Goal: Information Seeking & Learning: Check status

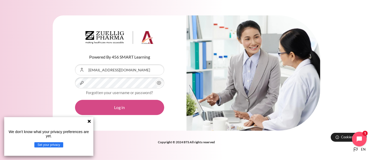
click at [111, 112] on button "Log in" at bounding box center [119, 107] width 89 height 15
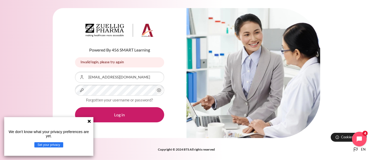
click at [159, 89] on icon "Content" at bounding box center [159, 90] width 6 height 6
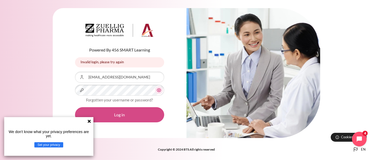
click at [130, 115] on button "Log in" at bounding box center [119, 114] width 89 height 15
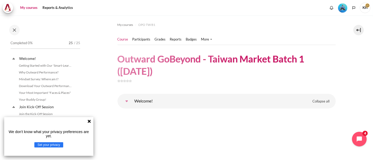
click at [23, 9] on link "My courses" at bounding box center [28, 8] width 21 height 10
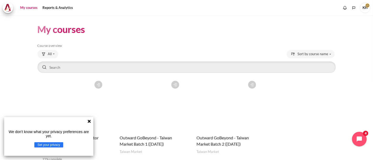
click at [89, 122] on icon at bounding box center [89, 121] width 3 height 3
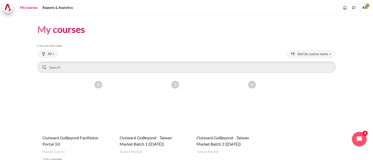
click at [205, 121] on figure "Content" at bounding box center [224, 104] width 67 height 52
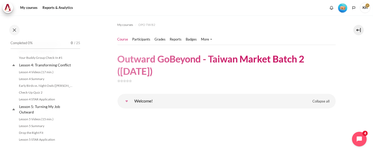
scroll to position [204, 0]
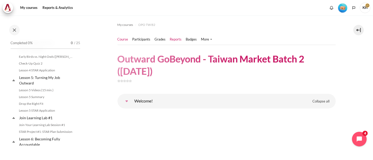
click at [173, 39] on link "Reports" at bounding box center [176, 39] width 12 height 5
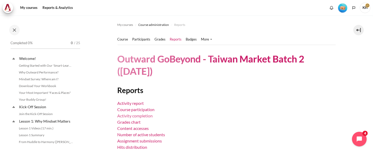
click at [140, 116] on link "Activity completion" at bounding box center [134, 116] width 35 height 5
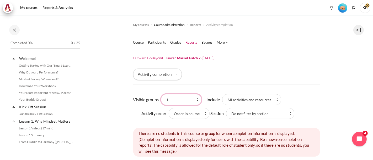
click at [197, 100] on select "All participants 1 2 3 4 5 6 7 8 9 a b c d e f g h i" at bounding box center [181, 99] width 40 height 11
select select "0"
click at [161, 94] on select "All participants 1 2 3 4 5 6 7 8 9 a b c d e f g h i" at bounding box center [181, 99] width 40 height 11
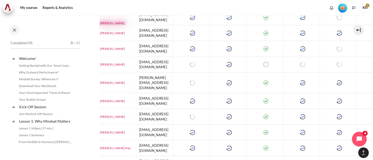
scroll to position [373, 34]
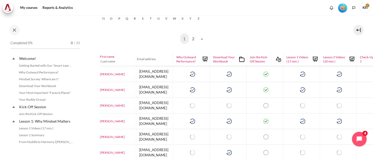
scroll to position [140, 34]
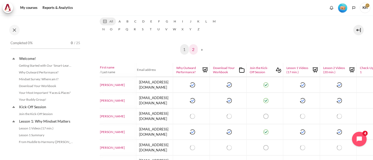
click at [191, 50] on link "2" at bounding box center [193, 49] width 9 height 10
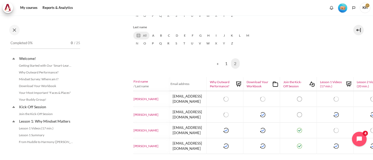
scroll to position [146, 0]
